Goal: Transaction & Acquisition: Purchase product/service

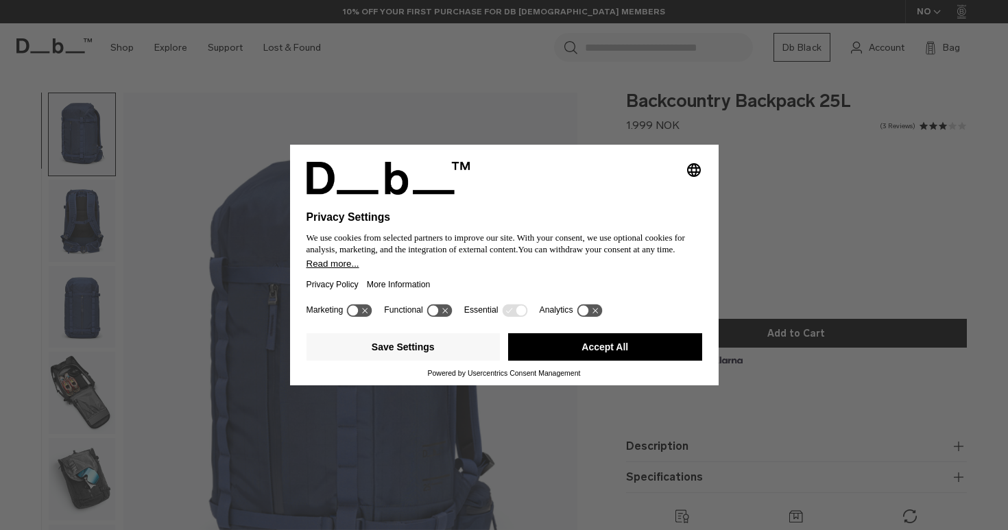
click at [565, 359] on button "Accept All" at bounding box center [605, 346] width 194 height 27
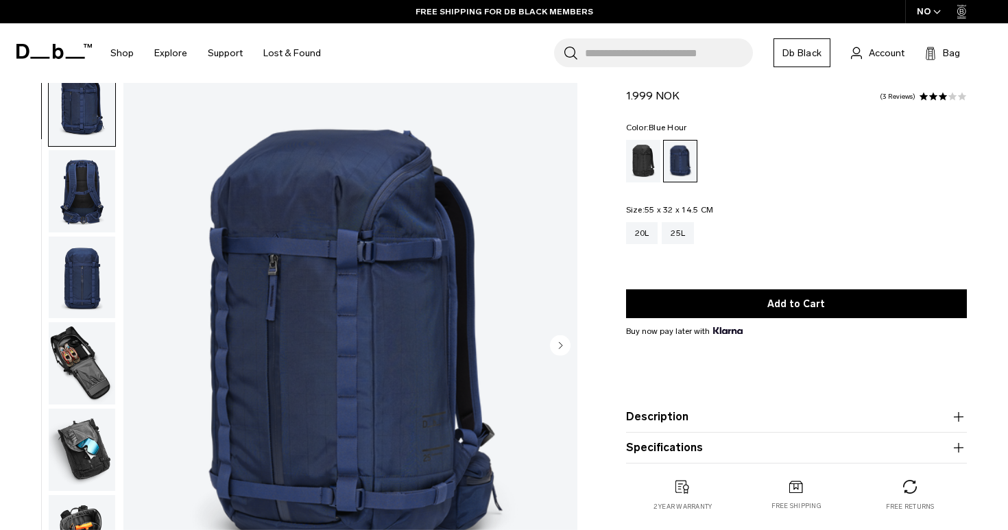
scroll to position [27, 0]
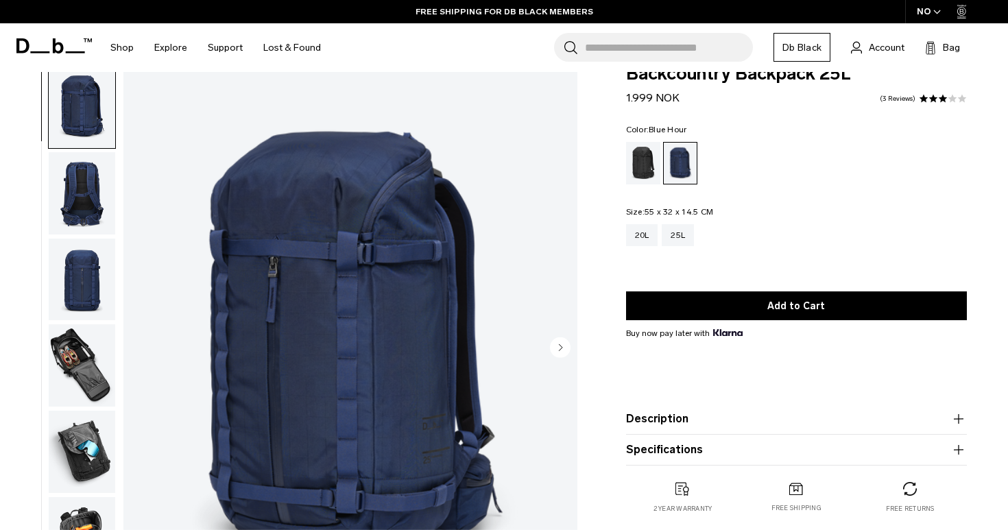
click at [85, 204] on img "button" at bounding box center [82, 193] width 67 height 82
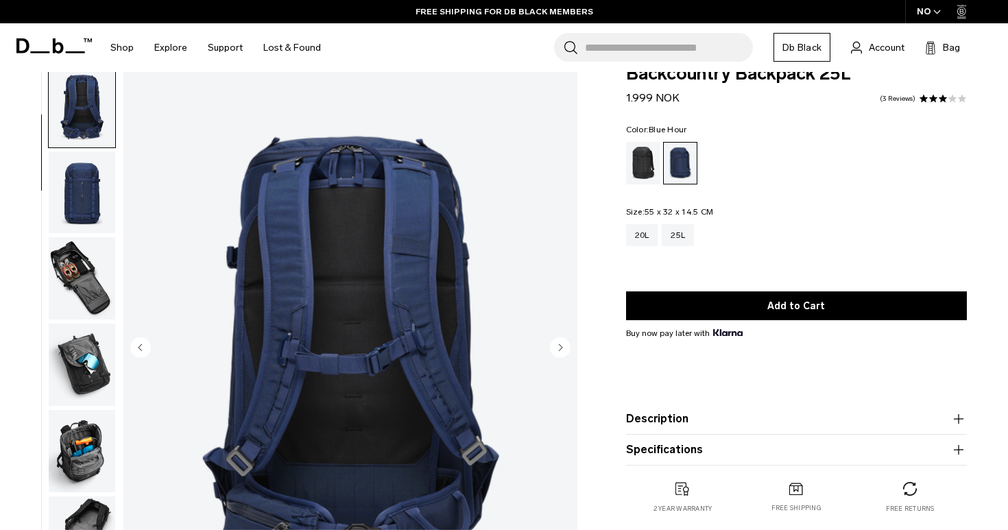
click at [93, 229] on img "button" at bounding box center [82, 193] width 67 height 82
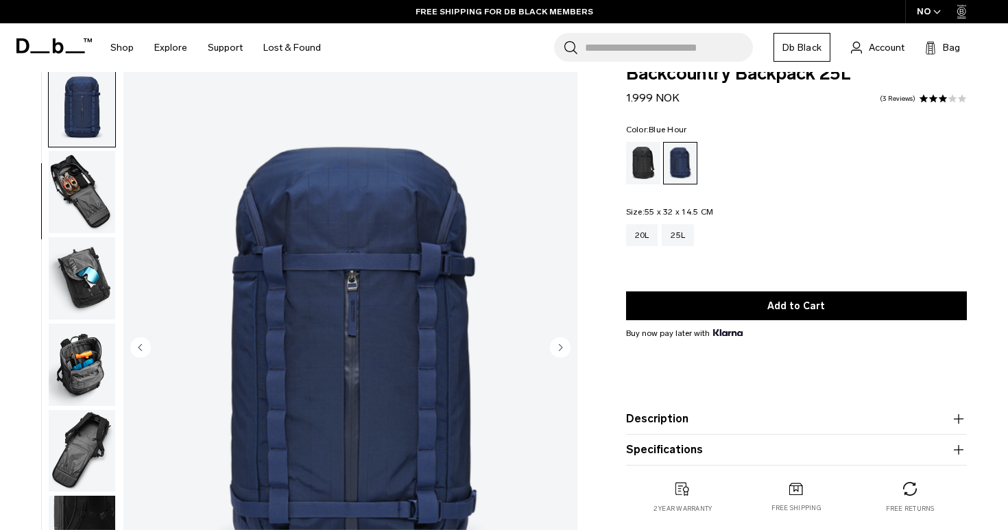
click at [93, 230] on img "button" at bounding box center [82, 192] width 67 height 82
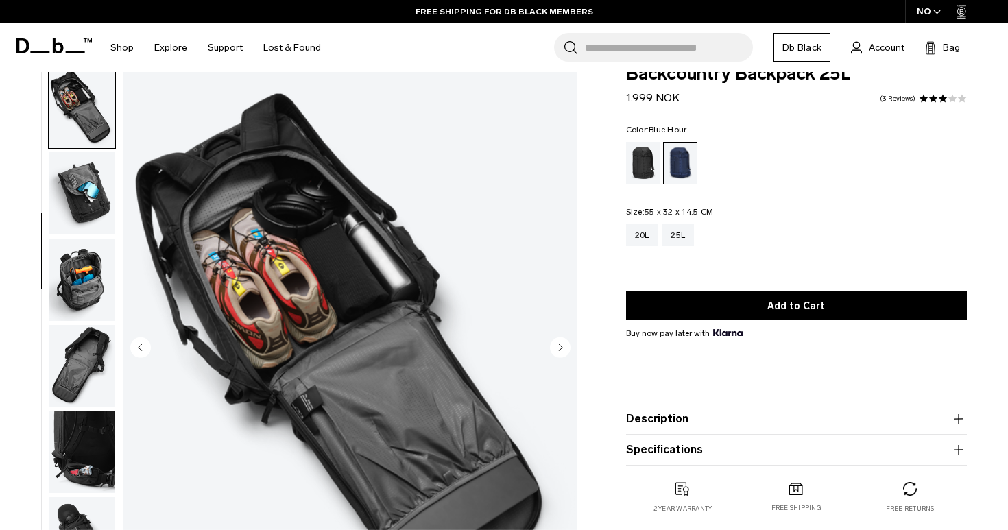
scroll to position [261, 0]
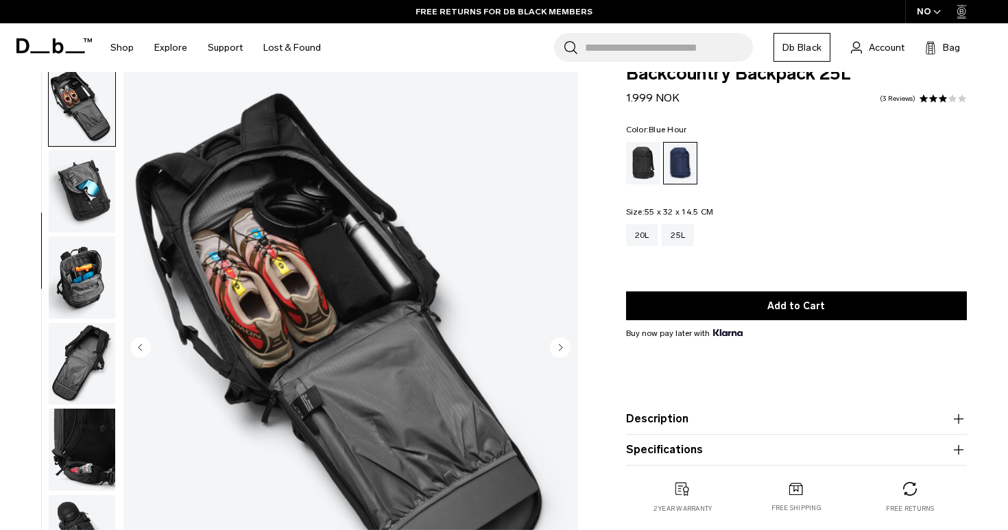
click at [93, 233] on img "button" at bounding box center [82, 191] width 67 height 82
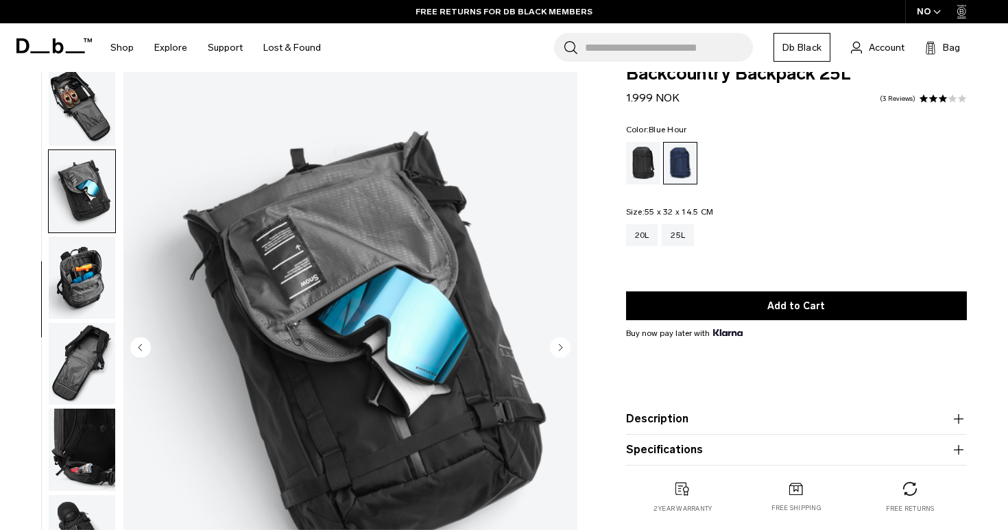
scroll to position [348, 0]
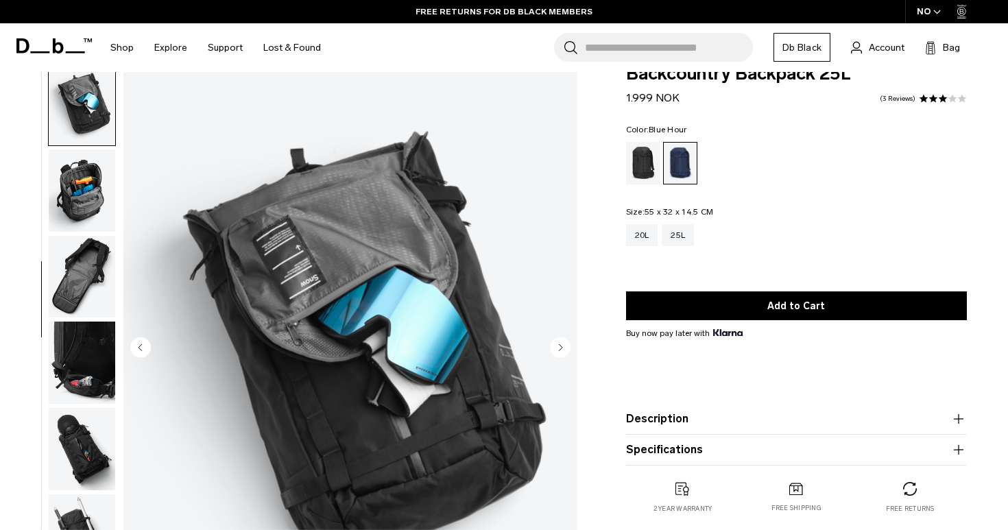
click at [94, 205] on img "button" at bounding box center [82, 191] width 67 height 82
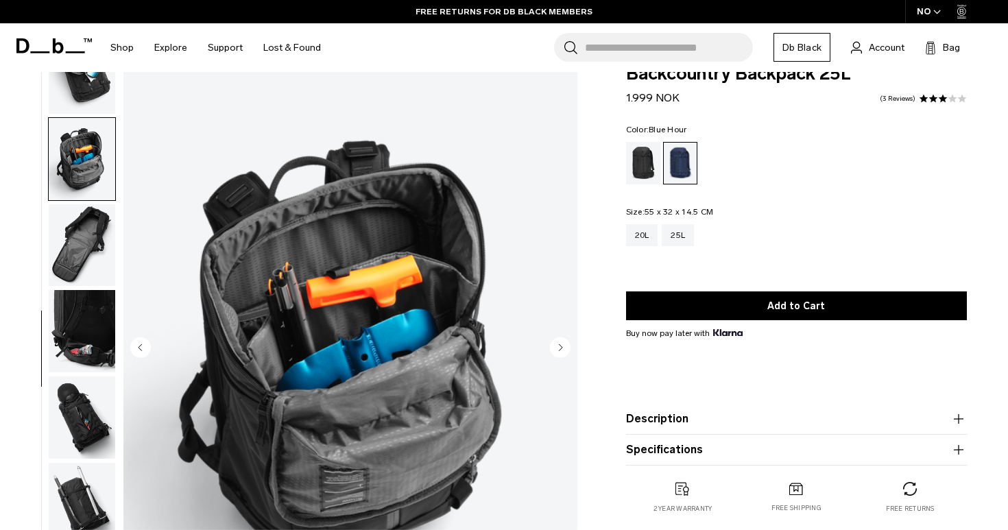
click at [94, 217] on img "button" at bounding box center [82, 245] width 67 height 82
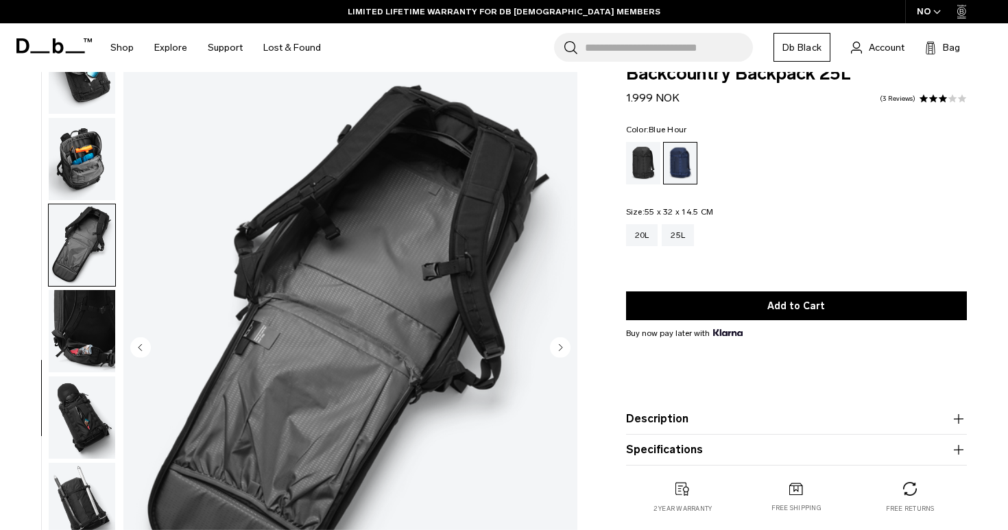
click at [94, 230] on img "button" at bounding box center [82, 245] width 67 height 82
click at [100, 305] on img "button" at bounding box center [82, 331] width 67 height 82
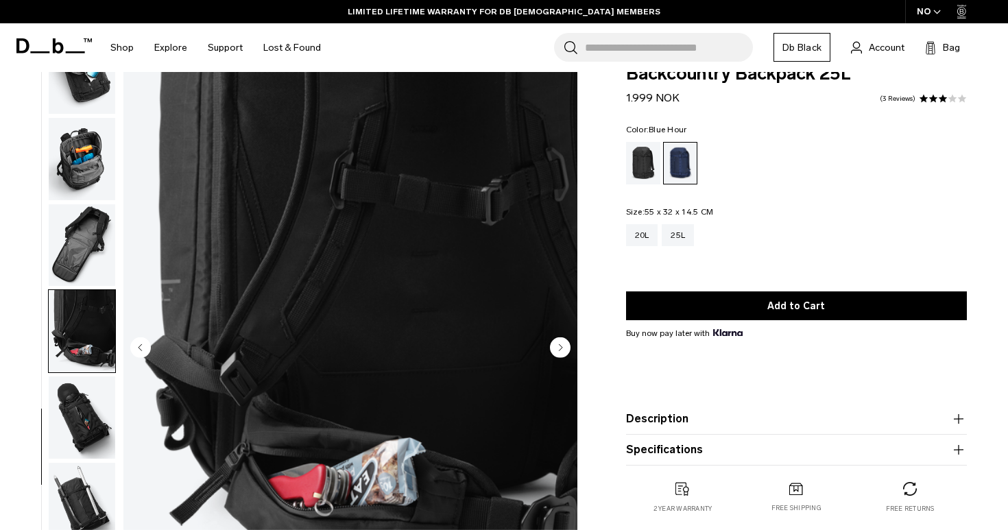
click at [91, 356] on img "button" at bounding box center [82, 331] width 67 height 82
click at [86, 417] on img "button" at bounding box center [82, 418] width 67 height 82
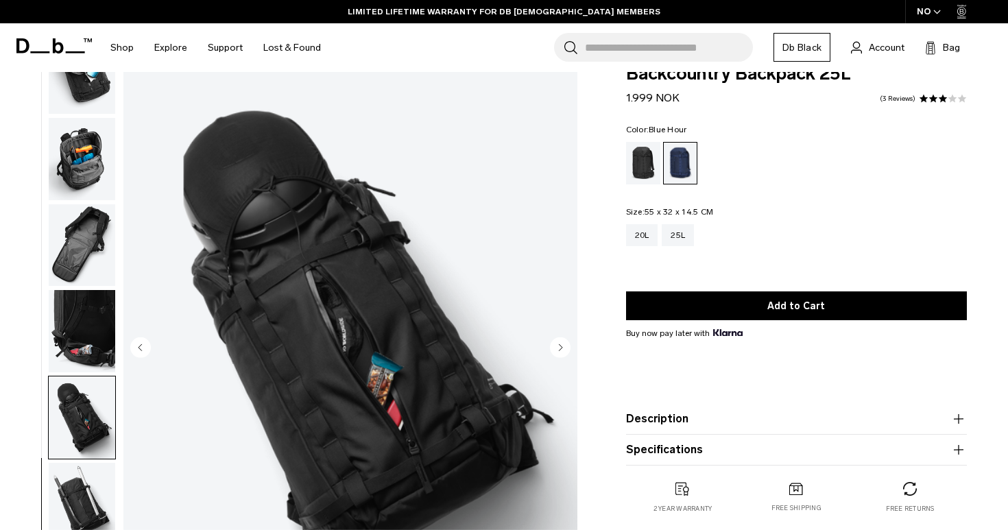
click at [84, 471] on img "button" at bounding box center [82, 504] width 67 height 82
